Goal: Task Accomplishment & Management: Use online tool/utility

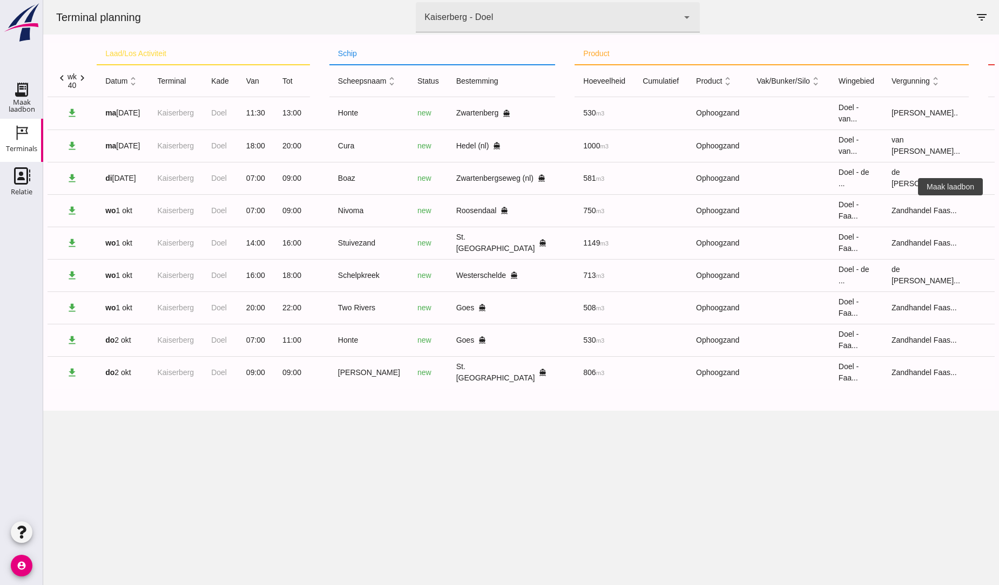
click at [998, 213] on icon "receipt_long" at bounding box center [1008, 211] width 10 height 10
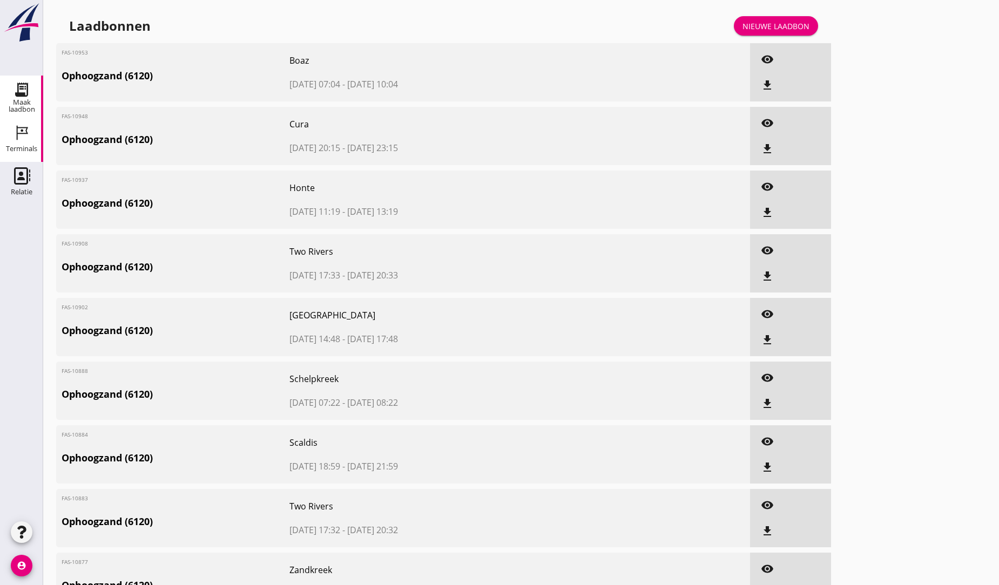
click at [15, 128] on icon "Terminals" at bounding box center [21, 132] width 17 height 17
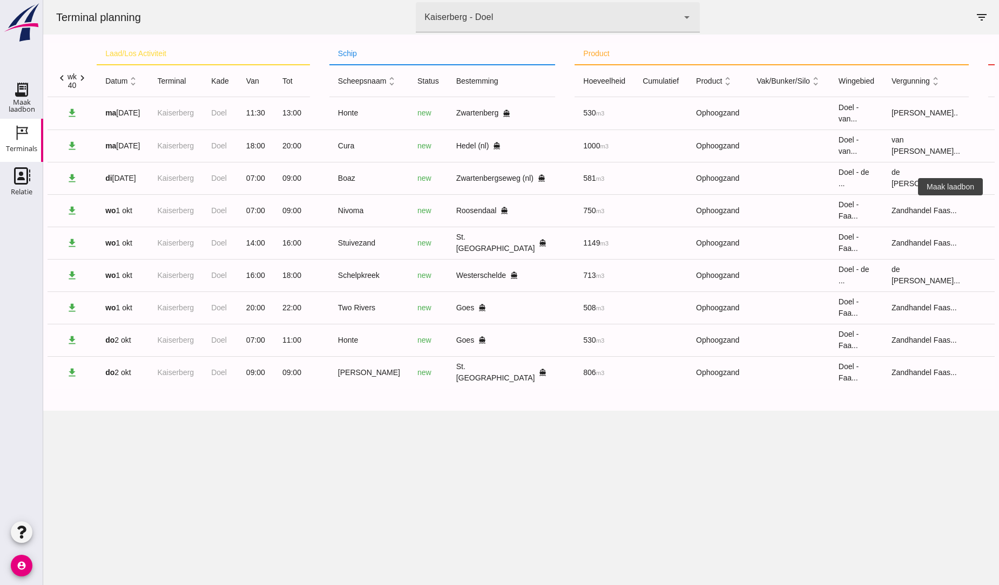
click at [998, 212] on icon "receipt_long" at bounding box center [1008, 211] width 10 height 10
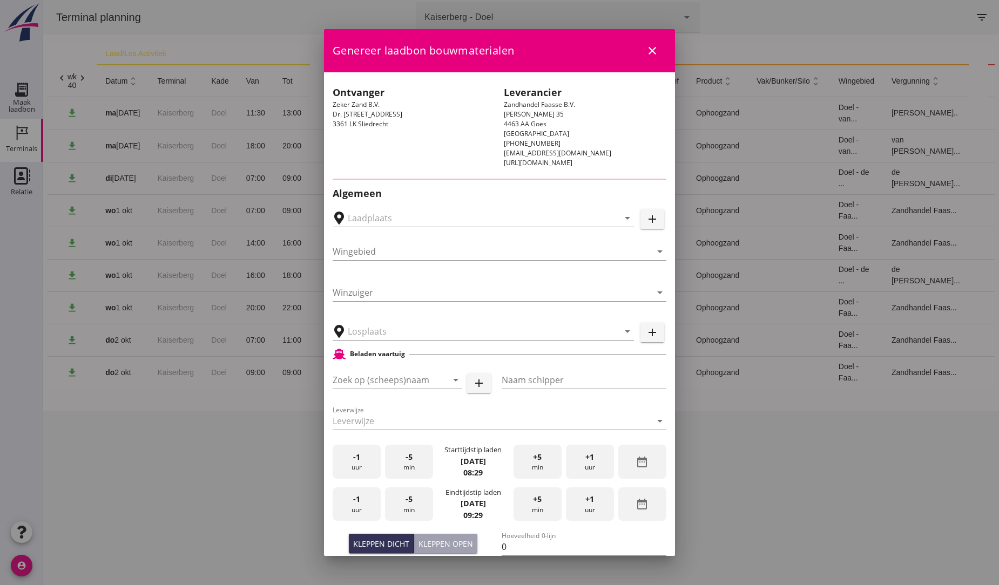
type input "Breure Grondwerken, [GEOGRAPHIC_DATA]"
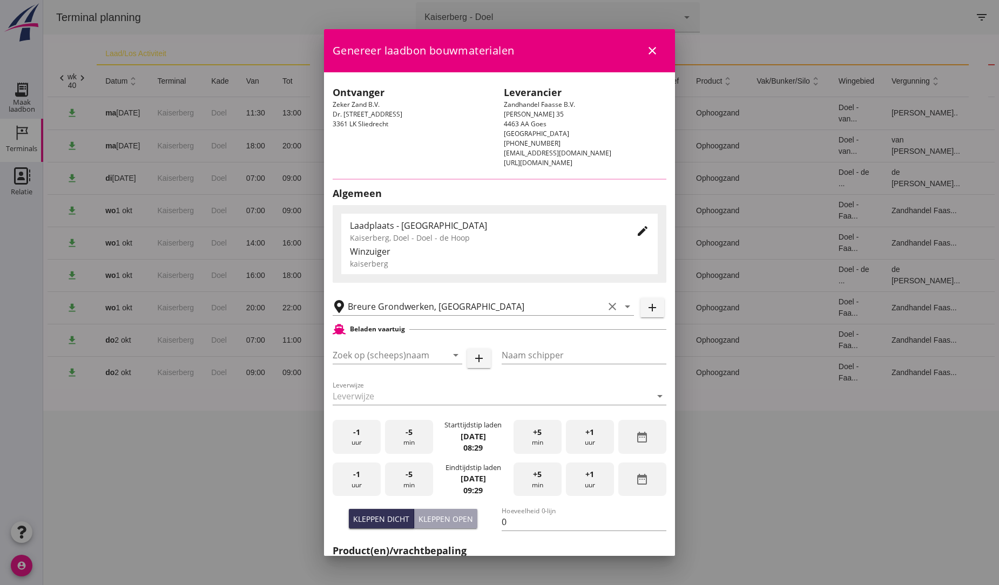
type input "Nivoma"
type input "Kuup"
type input "914"
type input "Ophoogzand (6120)"
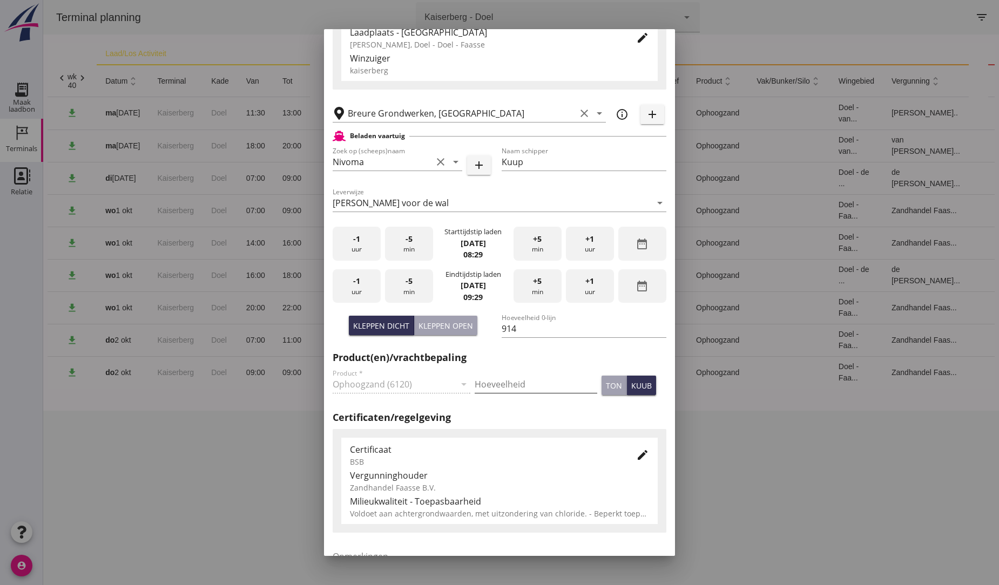
scroll to position [180, 0]
click at [514, 327] on input "914" at bounding box center [584, 328] width 165 height 17
type input "9"
type input "750"
click at [510, 409] on div "Algemeen Laadplaats - Wingebied [GEOGRAPHIC_DATA], Doel - Doel - Faasse edit Wi…" at bounding box center [500, 304] width 334 height 625
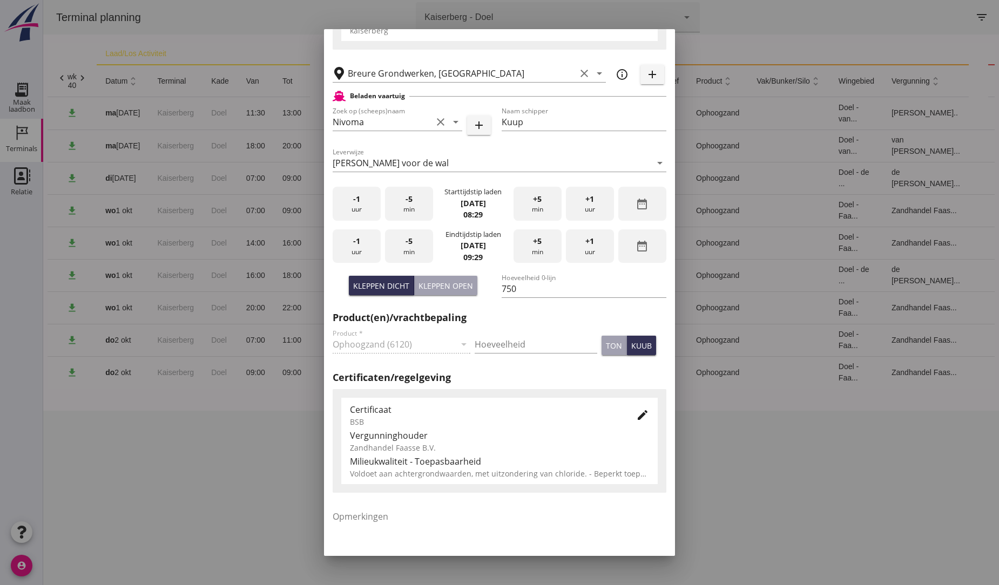
scroll to position [166, 0]
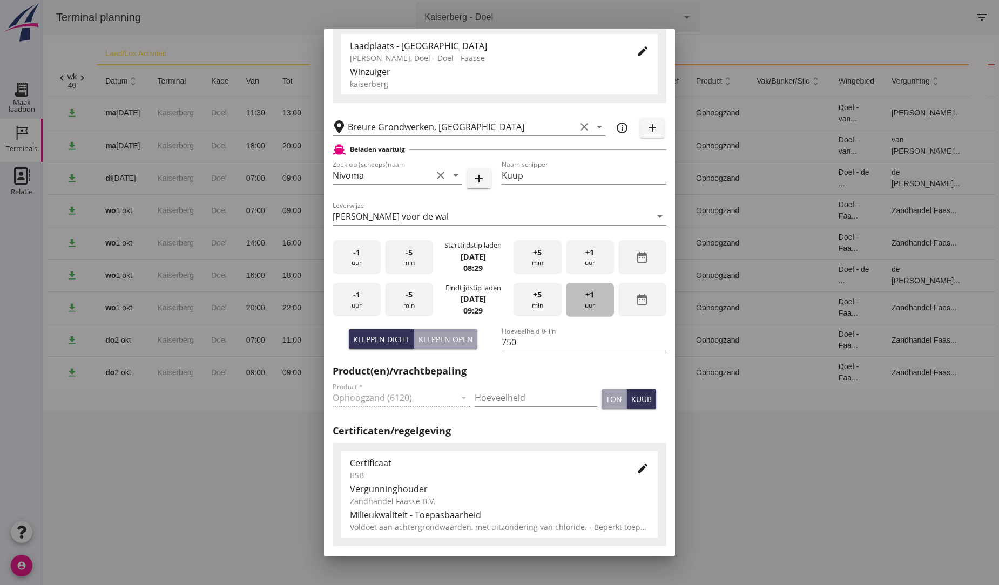
click at [585, 292] on span "+1" at bounding box center [589, 295] width 9 height 12
click at [354, 248] on span "-1" at bounding box center [356, 253] width 7 height 12
click at [357, 294] on span "-1" at bounding box center [356, 295] width 7 height 12
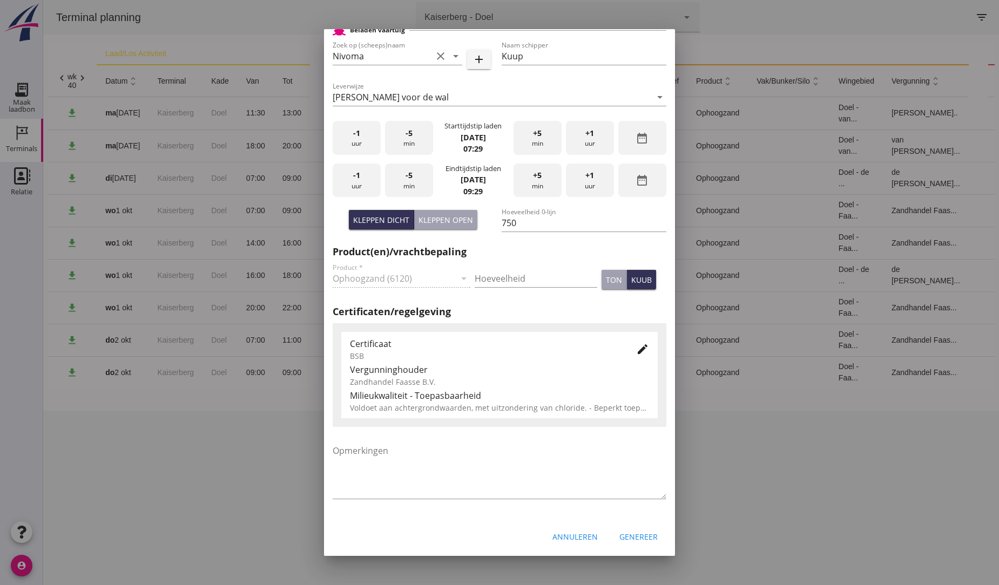
scroll to position [286, 0]
click at [624, 532] on div "Genereer" at bounding box center [638, 535] width 38 height 11
